Goal: Information Seeking & Learning: Find specific fact

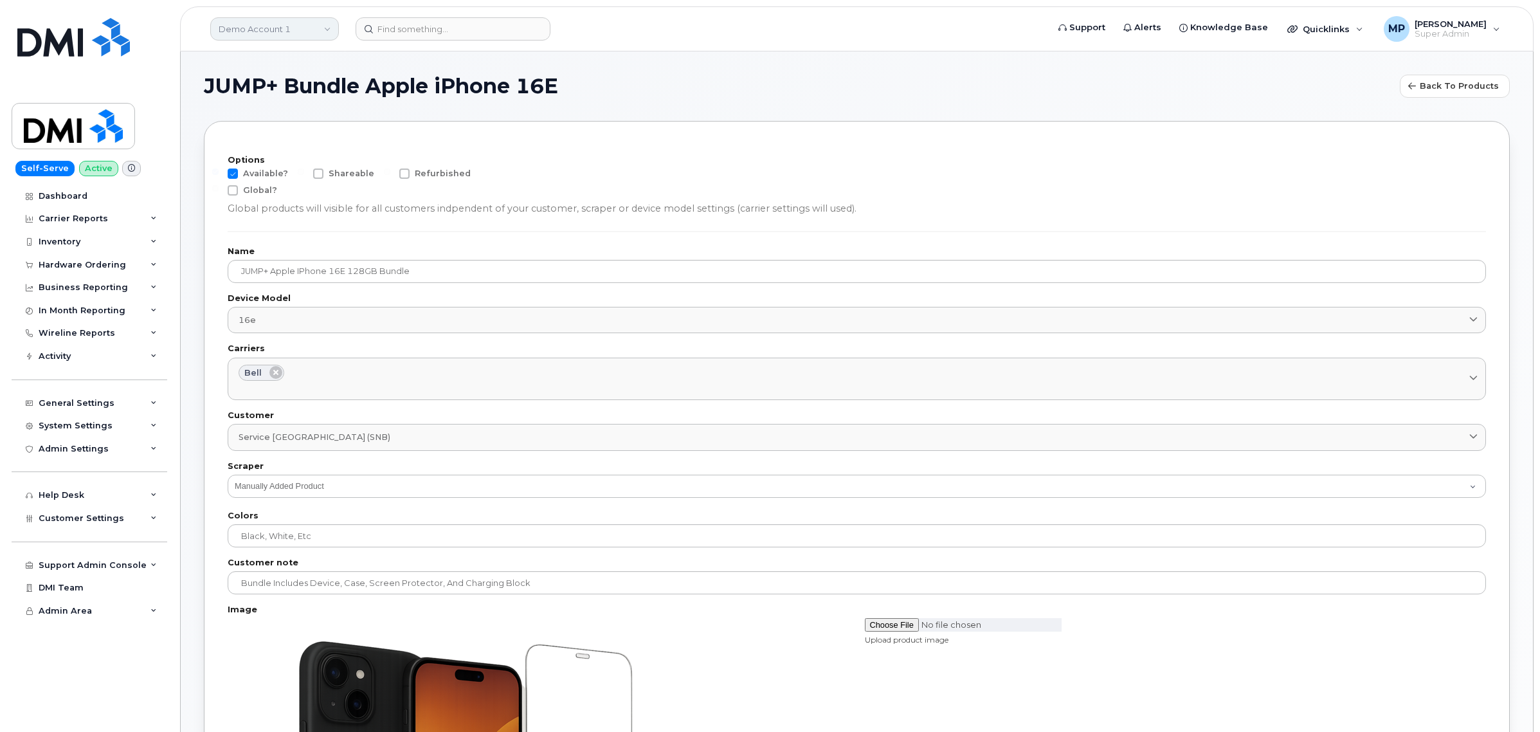
click at [297, 26] on link "Demo Account 1" at bounding box center [274, 28] width 129 height 23
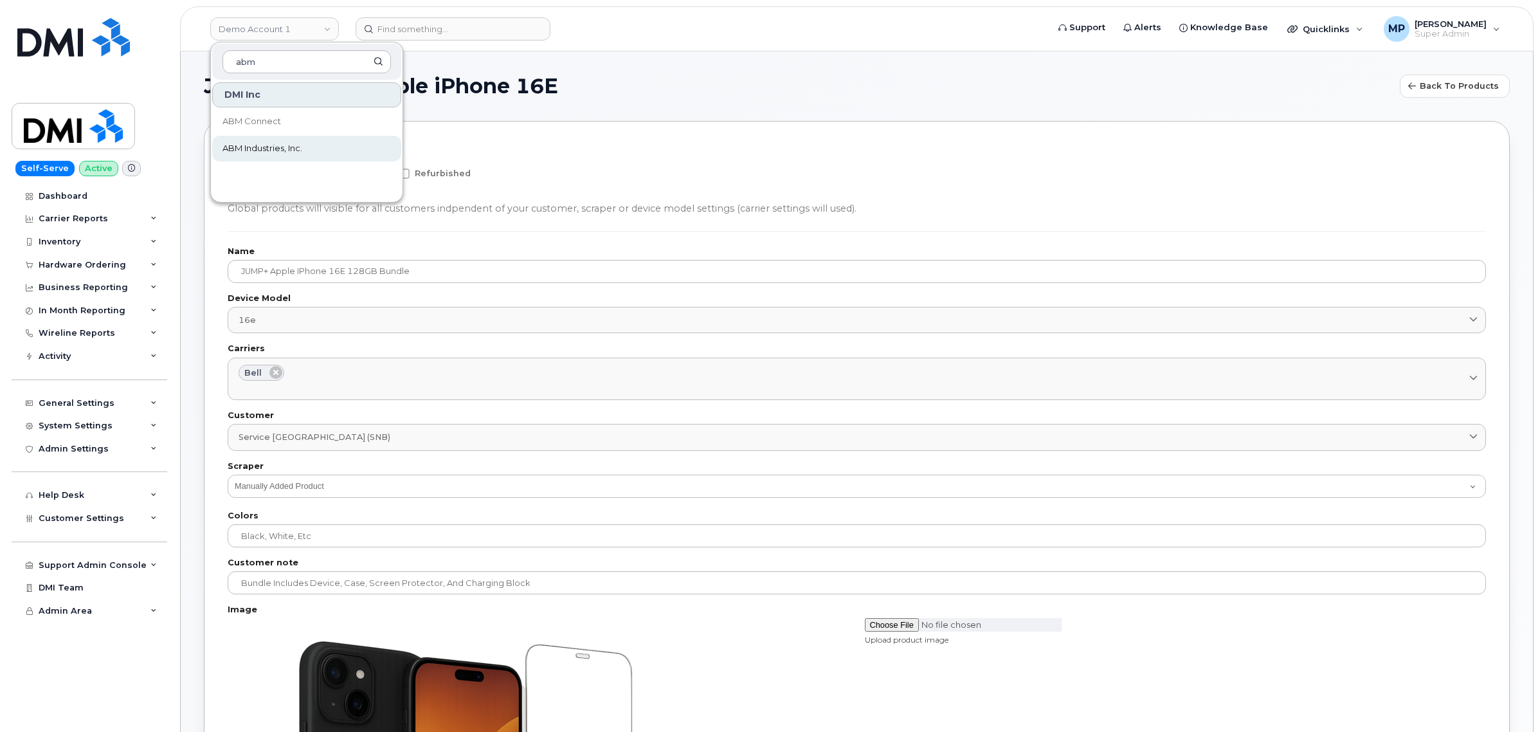
type input "abm"
click at [280, 147] on span "ABM Industries, Inc." at bounding box center [263, 148] width 80 height 13
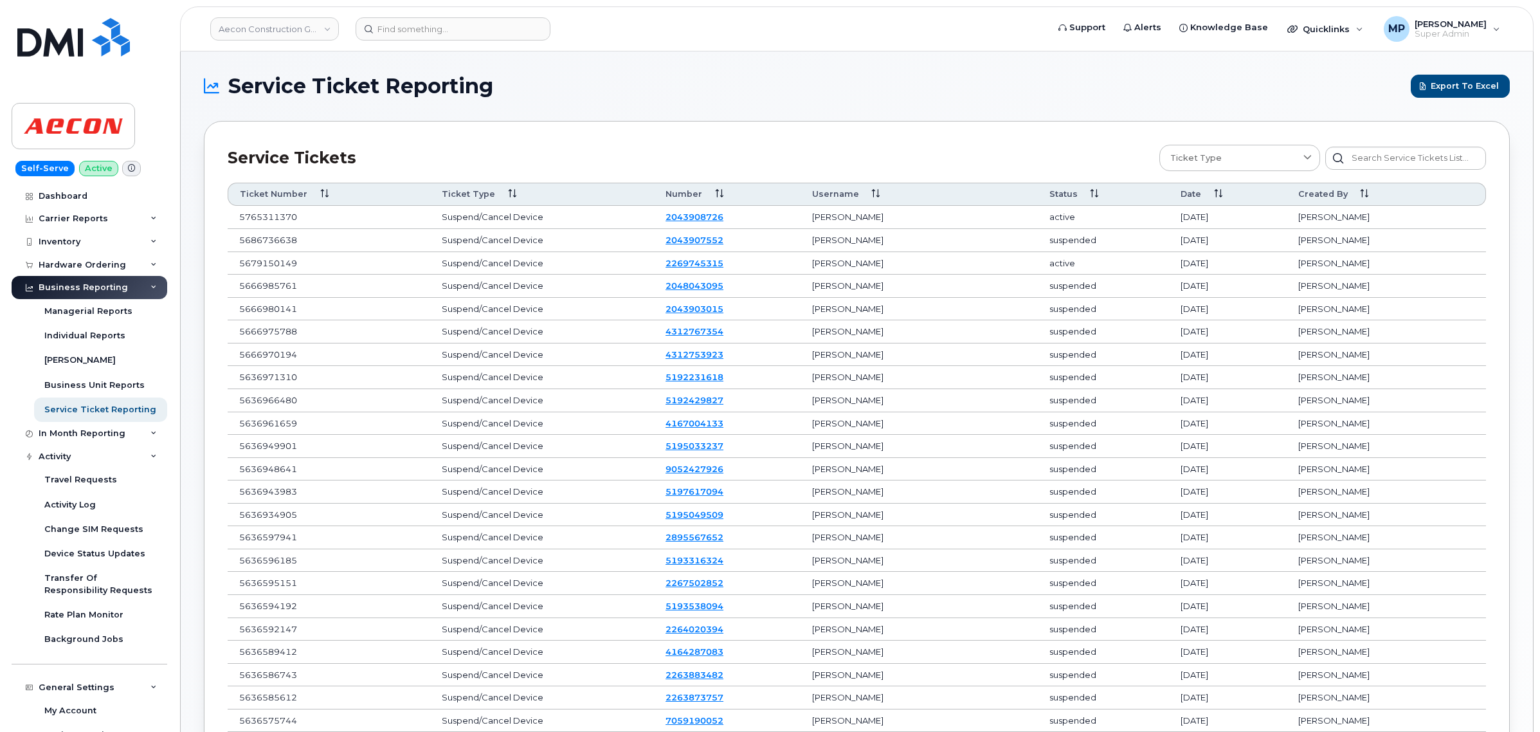
scroll to position [192, 0]
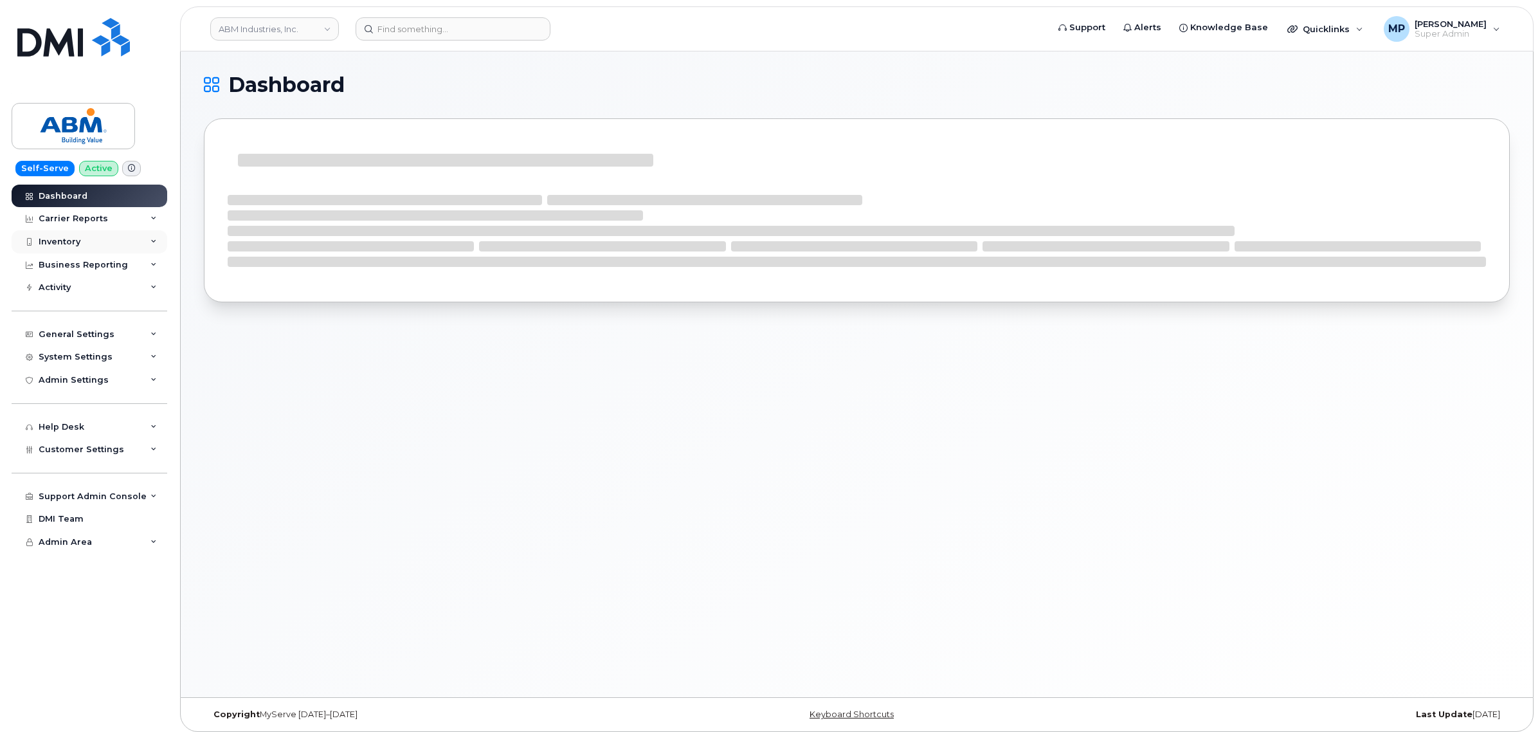
click at [68, 237] on div "Inventory" at bounding box center [90, 241] width 156 height 23
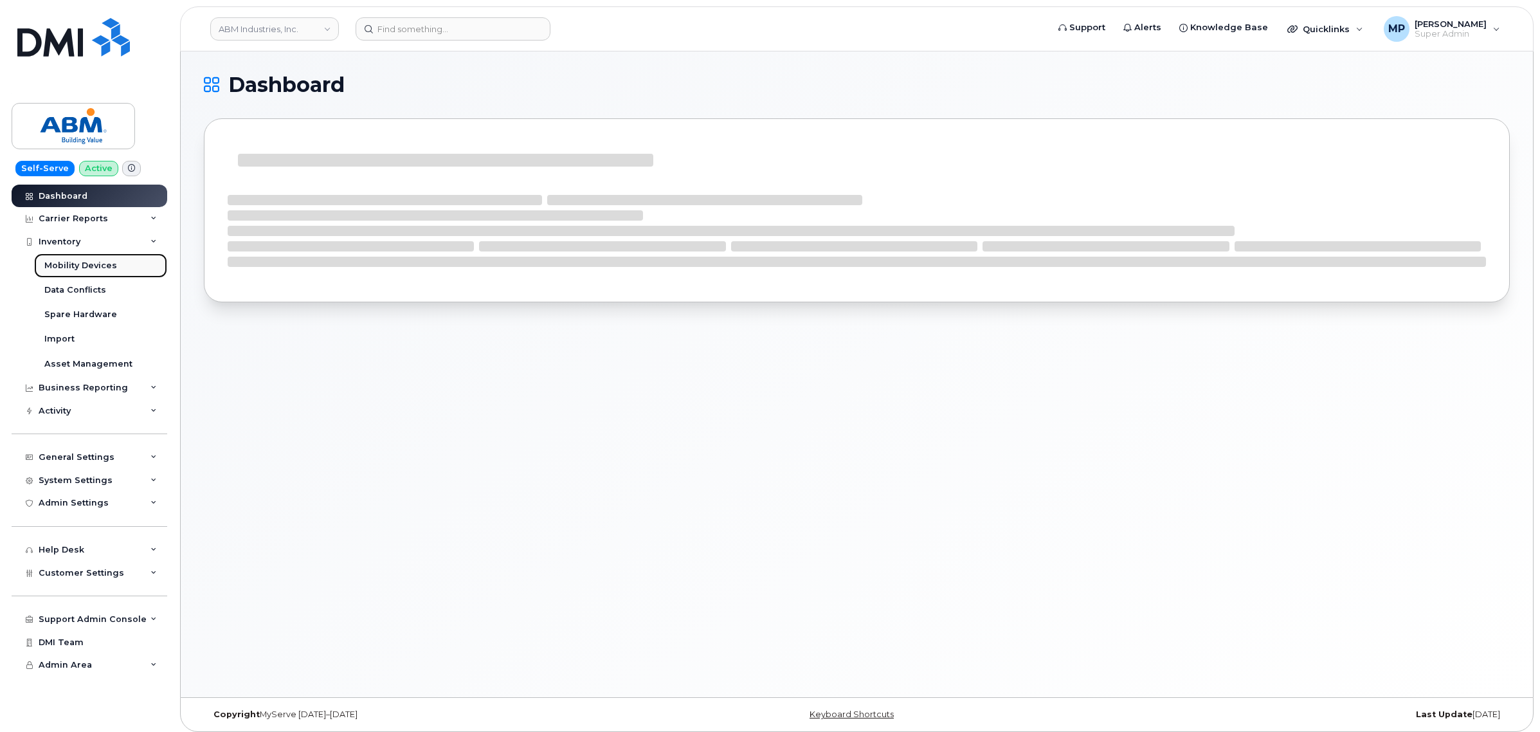
click at [75, 266] on div "Mobility Devices" at bounding box center [80, 266] width 73 height 12
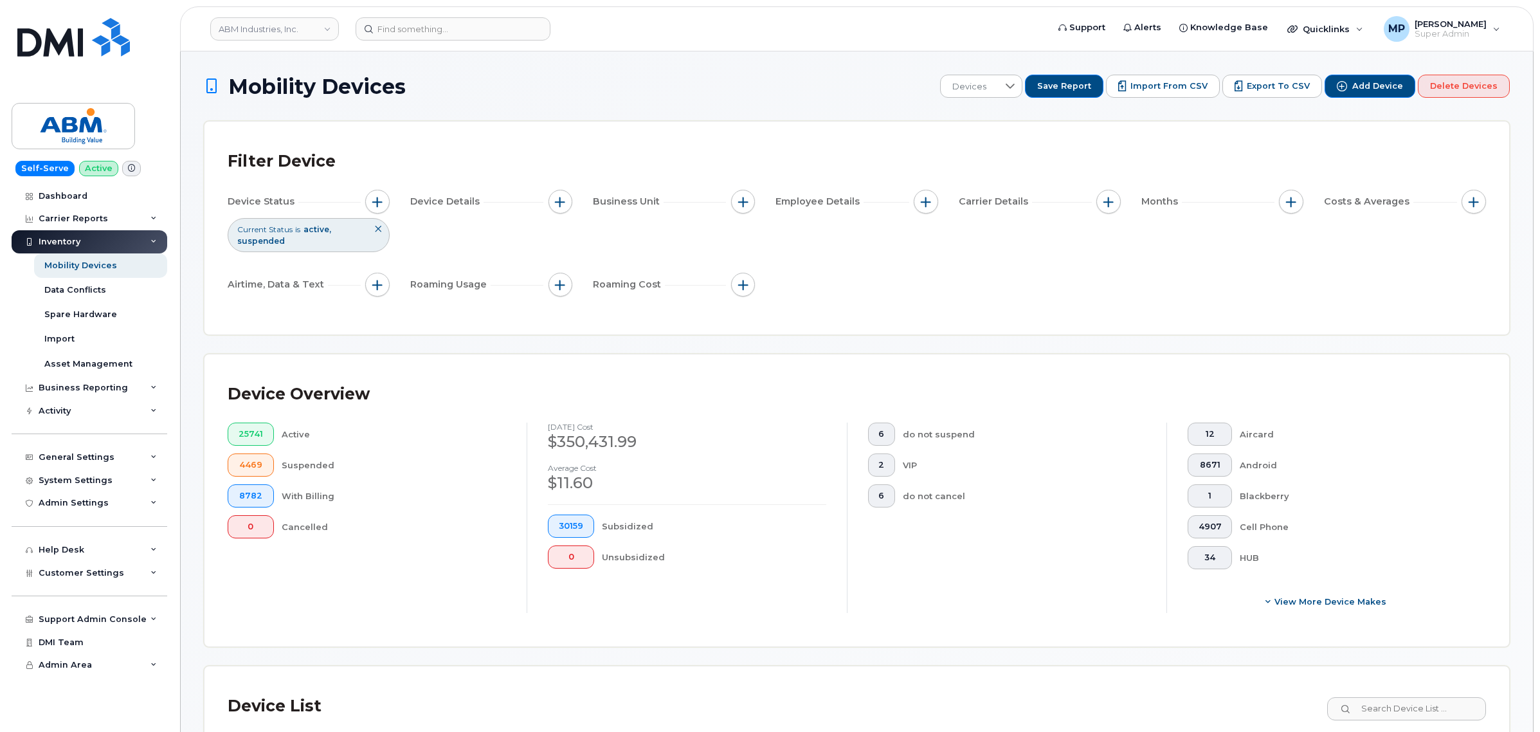
click at [1032, 264] on div "Device Status Current Status is active suspended Device Details Business Unit E…" at bounding box center [857, 246] width 1259 height 112
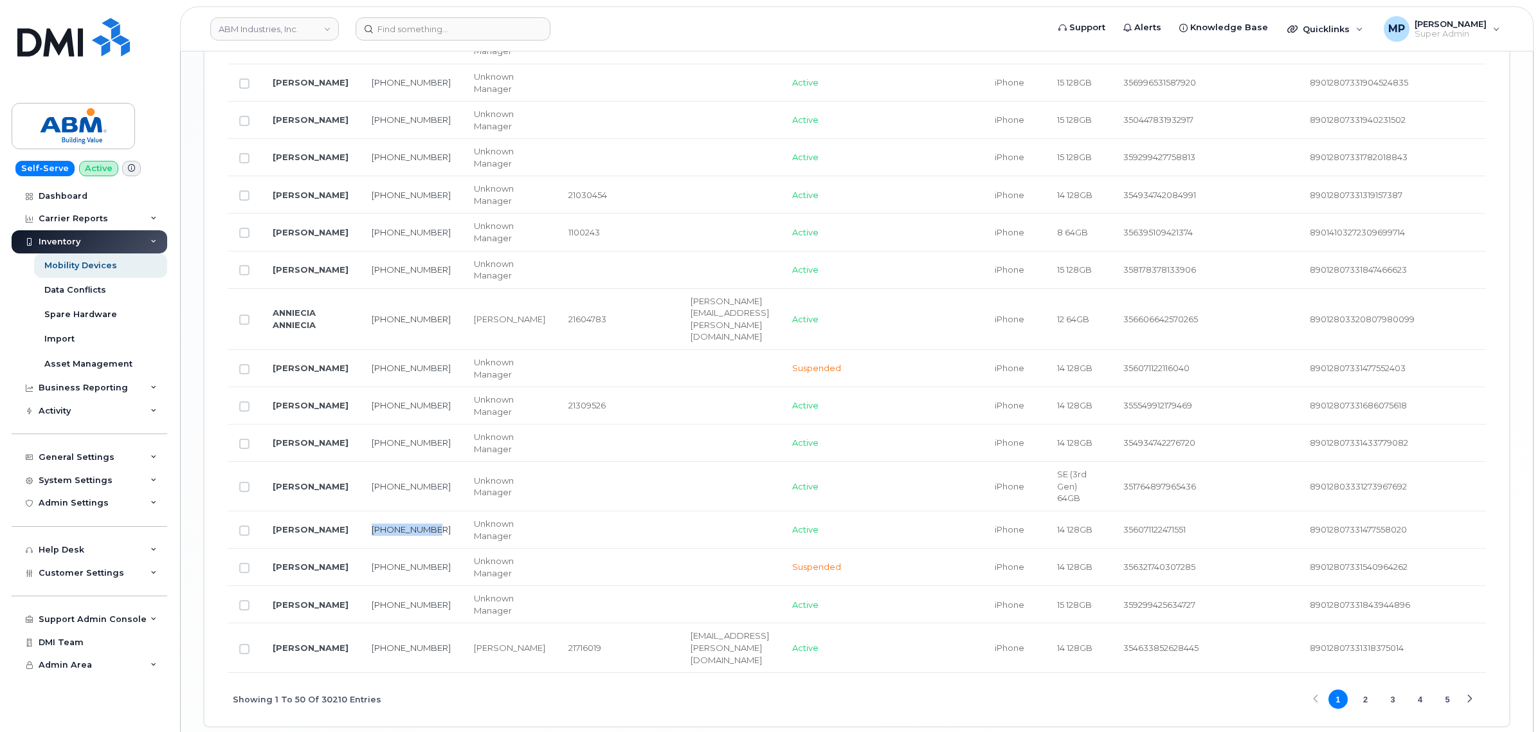
drag, startPoint x: 384, startPoint y: 484, endPoint x: 362, endPoint y: 471, distance: 25.1
click at [362, 511] on td "202-286-6015" at bounding box center [411, 529] width 102 height 37
copy link "202-286-6015"
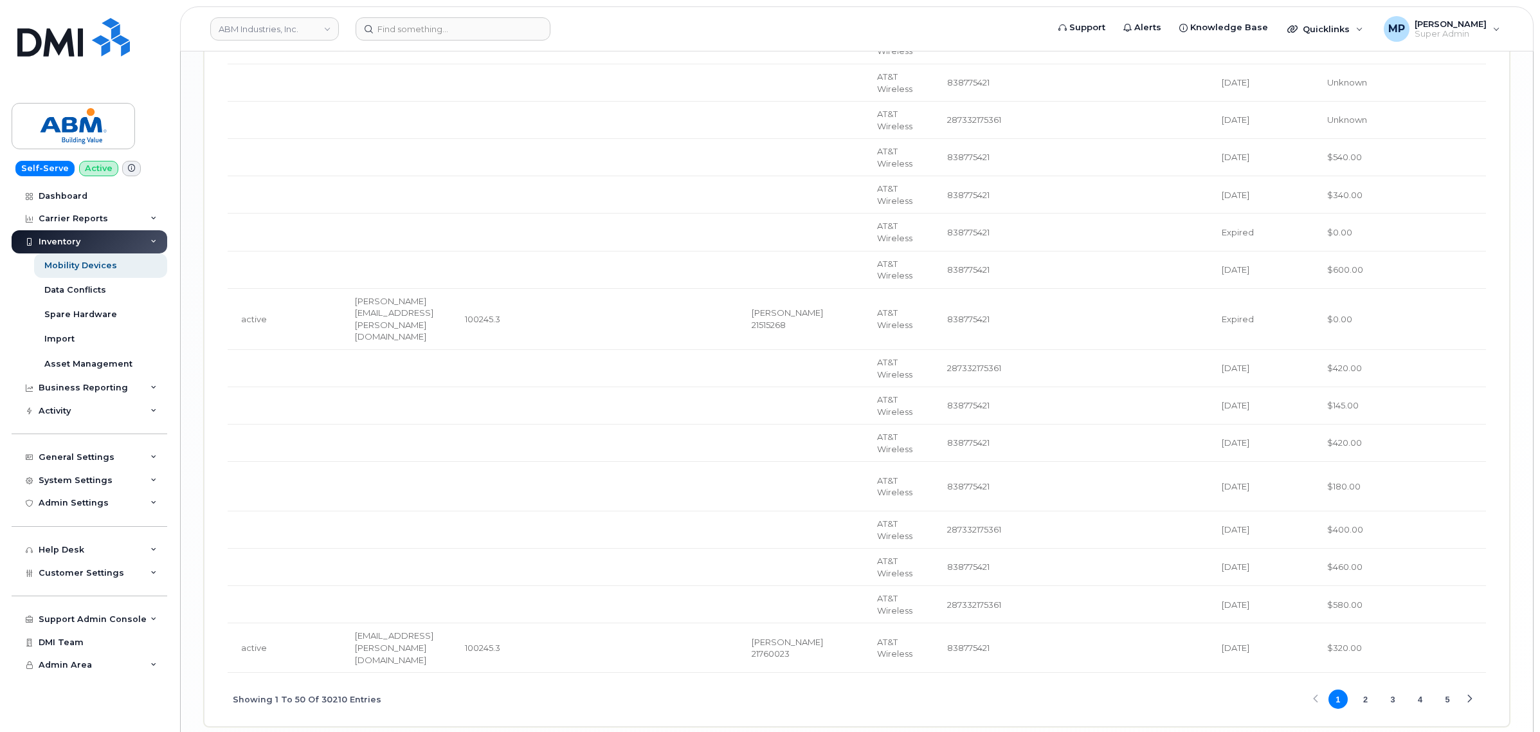
scroll to position [0, 1438]
drag, startPoint x: 1002, startPoint y: 280, endPoint x: 954, endPoint y: 284, distance: 48.4
click at [954, 289] on td "838775421" at bounding box center [979, 319] width 82 height 61
copy span "838775421"
